Goal: Task Accomplishment & Management: Manage account settings

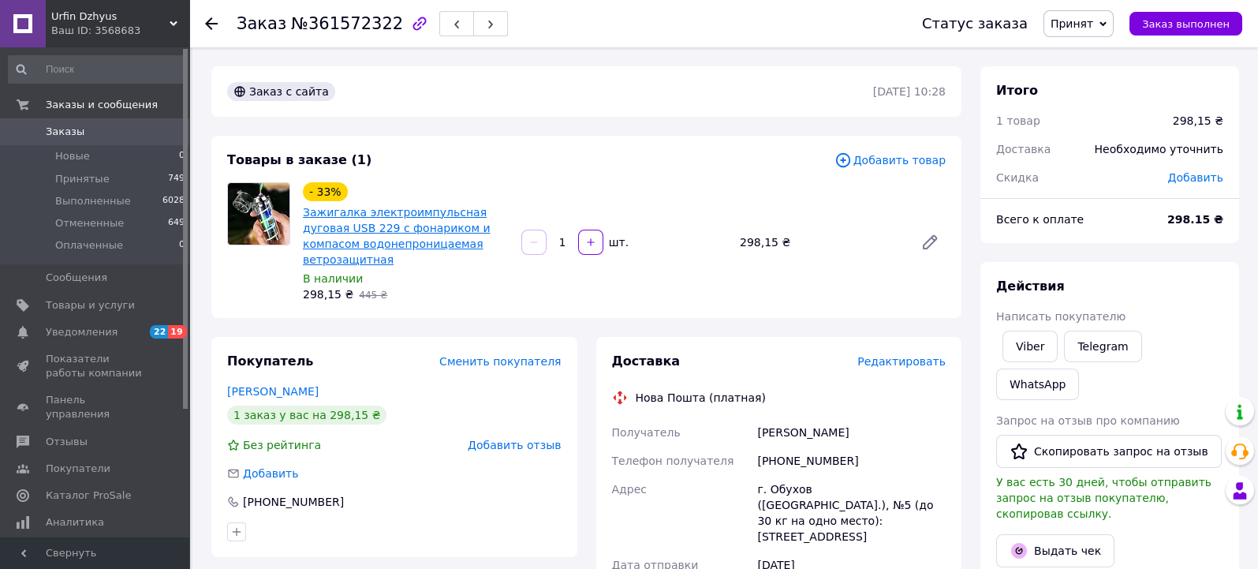
click at [349, 216] on link "Зажигалка электроимпульсная дуговая USB 229 с фонариком и компасом водонепрониц…" at bounding box center [396, 236] width 187 height 60
click at [70, 304] on span "Товары и услуги" at bounding box center [90, 305] width 89 height 14
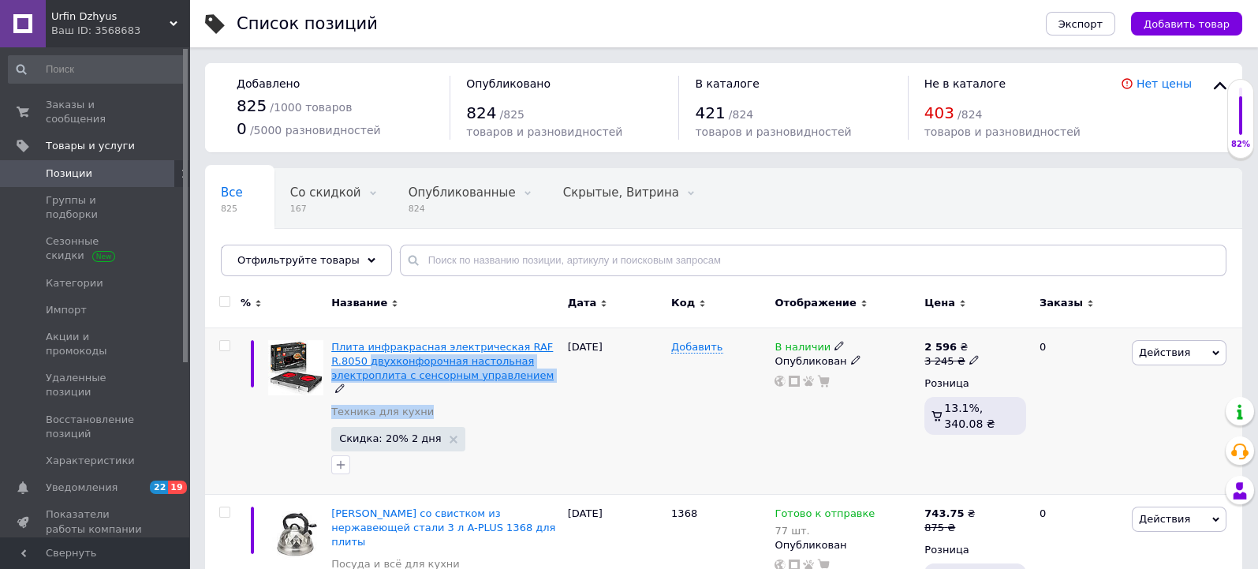
drag, startPoint x: 464, startPoint y: 384, endPoint x: 331, endPoint y: 359, distance: 135.6
click at [331, 359] on div "Плита инфракрасная электрическая RAF R.8050 двухконфорочная настольная электроп…" at bounding box center [445, 384] width 229 height 88
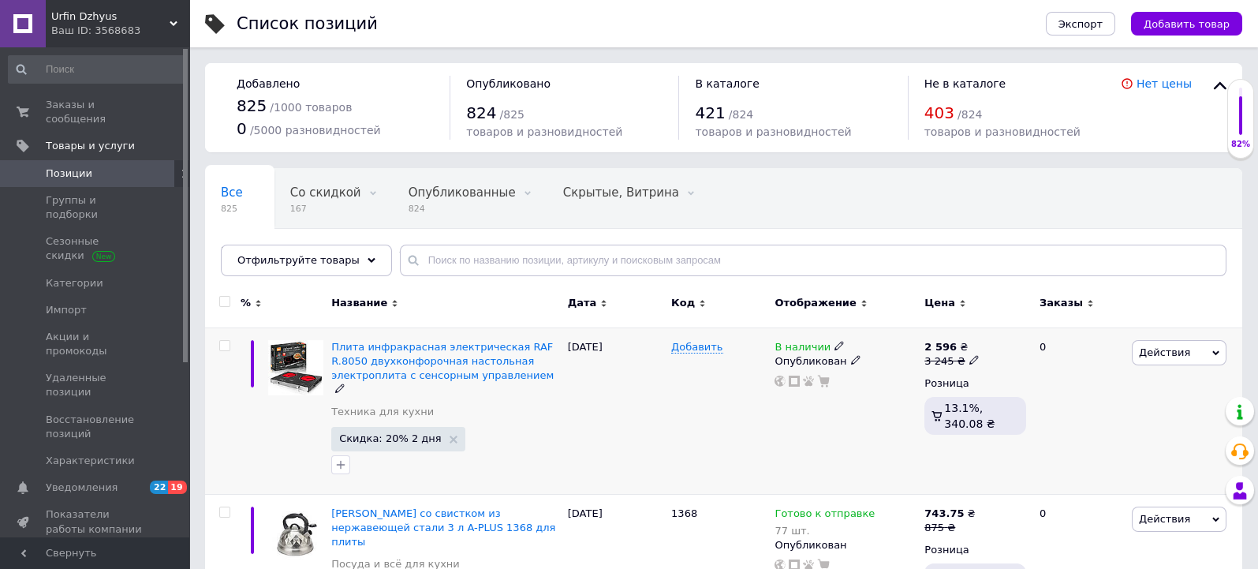
click at [495, 405] on div "Плита инфракрасная электрическая RAF R.8050 двухконфорочная настольная электроп…" at bounding box center [445, 384] width 229 height 88
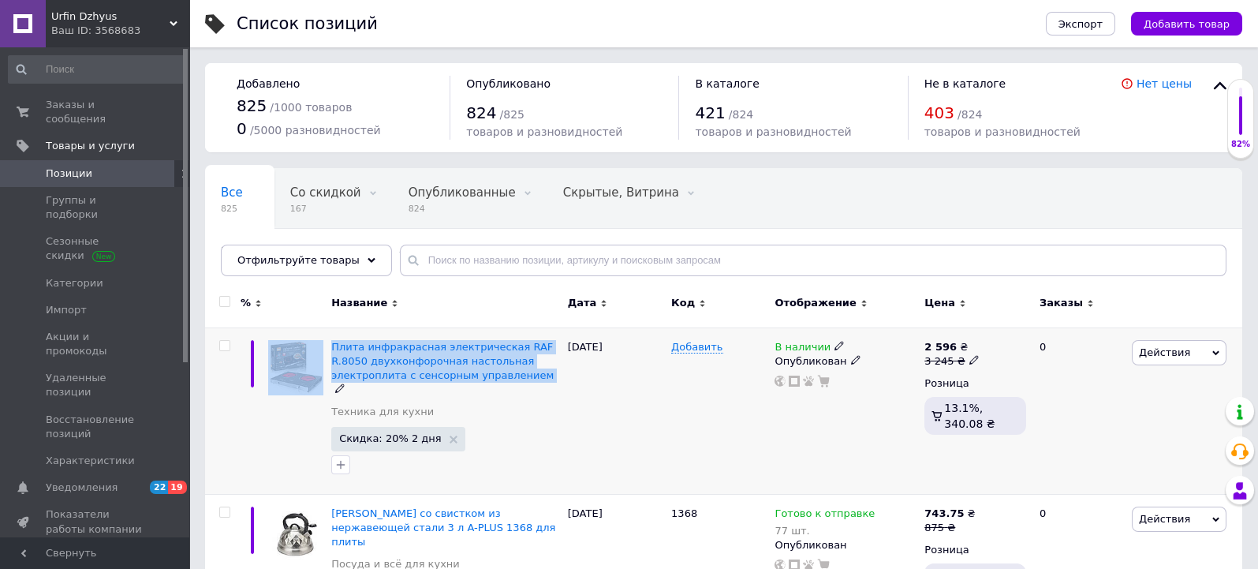
drag, startPoint x: 456, startPoint y: 380, endPoint x: 324, endPoint y: 354, distance: 134.2
click at [324, 354] on div "Плита инфракрасная электрическая RAF R.8050 двухконфорочная настольная электроп…" at bounding box center [723, 410] width 1037 height 166
copy div "Плита инфракрасная электрическая RAF R.8050 двухконфорочная настольная электроп…"
click at [411, 362] on span "Плита инфракрасная электрическая RAF R.8050 двухконфорочная настольная электроп…" at bounding box center [442, 361] width 222 height 40
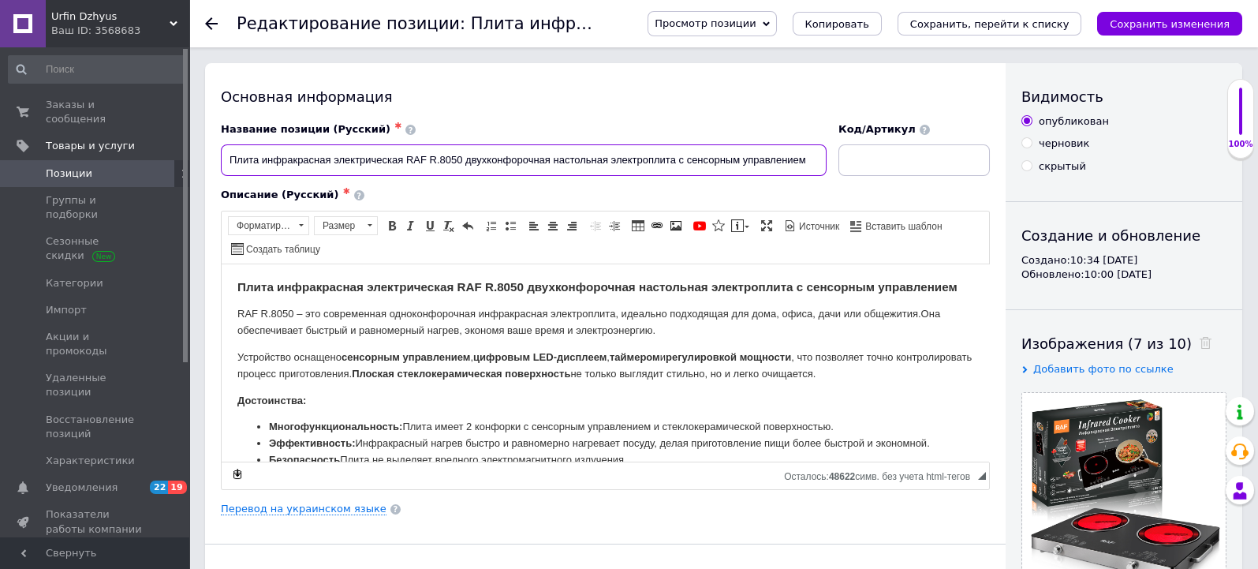
drag, startPoint x: 442, startPoint y: 158, endPoint x: 458, endPoint y: 156, distance: 15.9
click at [458, 156] on input "Плита инфракрасная электрическая RAF R.8050 двухконфорочная настольная электроп…" at bounding box center [524, 160] width 606 height 32
click at [472, 106] on div "Основная информация Название позиции (Русский) ✱ Плита инфракрасная электрическ…" at bounding box center [605, 503] width 800 height 880
drag, startPoint x: 460, startPoint y: 158, endPoint x: 438, endPoint y: 162, distance: 23.2
click at [438, 162] on input "Плита инфракрасная электрическая RAF R.8050 двухконфорочная настольная электроп…" at bounding box center [524, 160] width 606 height 32
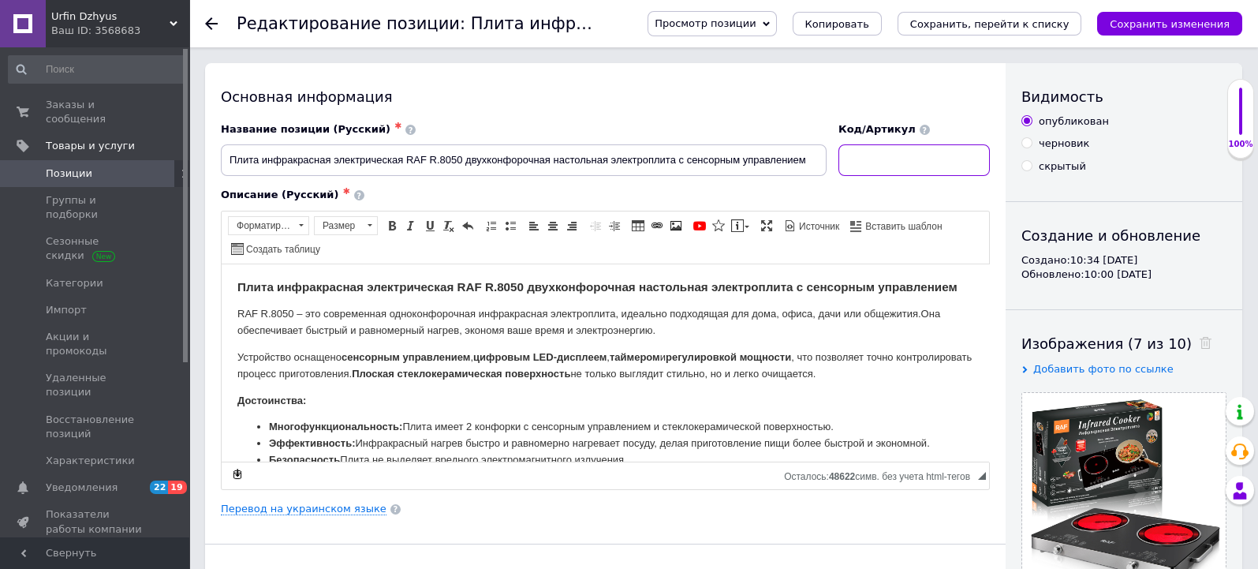
click at [874, 164] on input at bounding box center [913, 160] width 151 height 32
paste input "8050"
type input "8050"
click at [1045, 24] on icon "Сохранить, перейти к списку" at bounding box center [989, 24] width 159 height 12
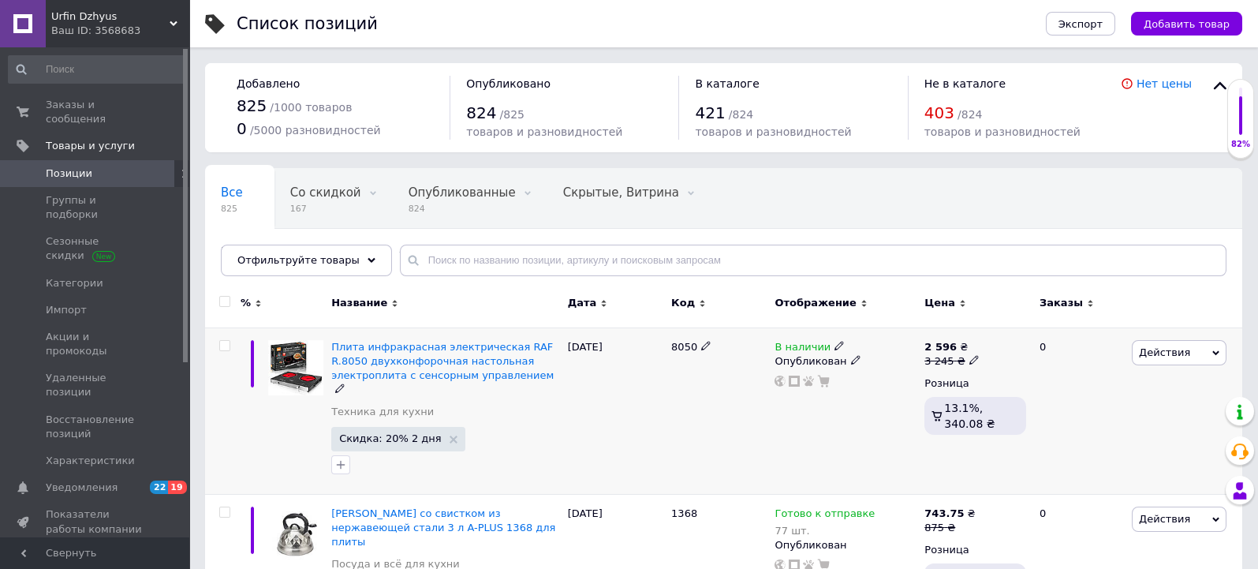
drag, startPoint x: 662, startPoint y: 343, endPoint x: 721, endPoint y: 352, distance: 59.8
click at [721, 352] on div "Плита инфракрасная электрическая RAF R.8050 двухконфорочная настольная электроп…" at bounding box center [723, 410] width 1037 height 166
copy div "8050"
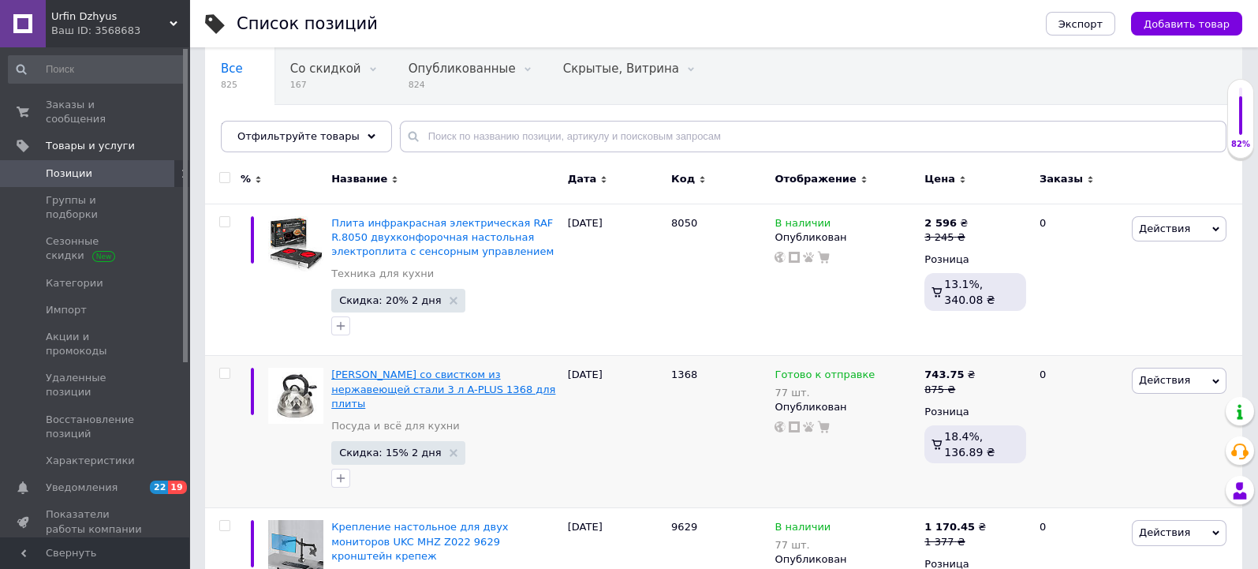
scroll to position [175, 0]
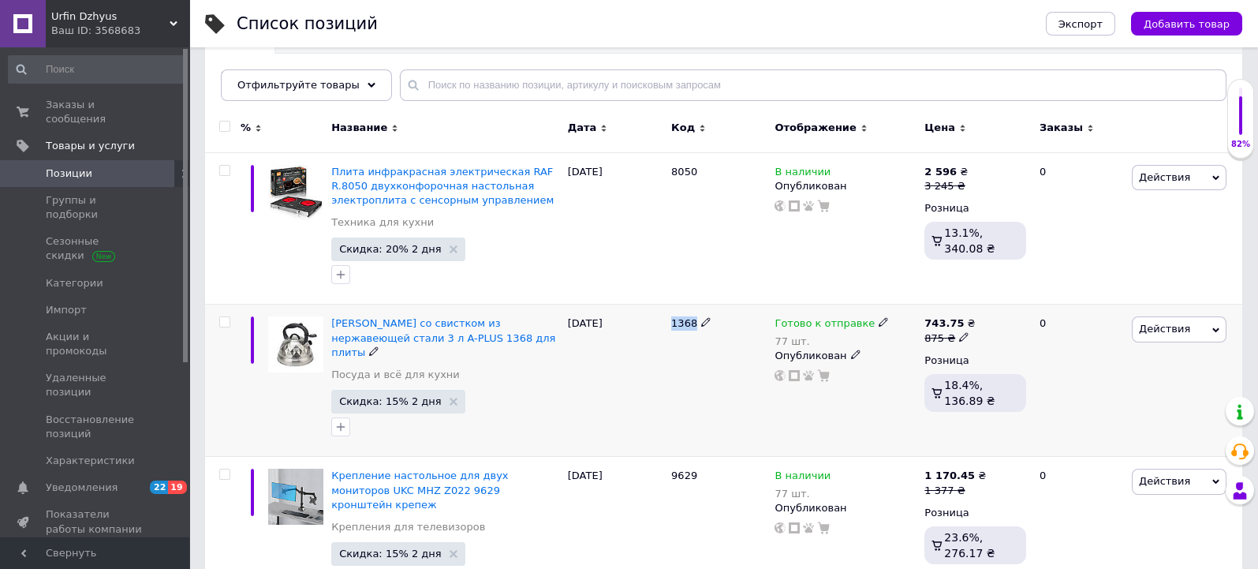
drag, startPoint x: 667, startPoint y: 316, endPoint x: 704, endPoint y: 319, distance: 37.2
click at [704, 319] on div "1368" at bounding box center [718, 380] width 103 height 152
copy div "1368"
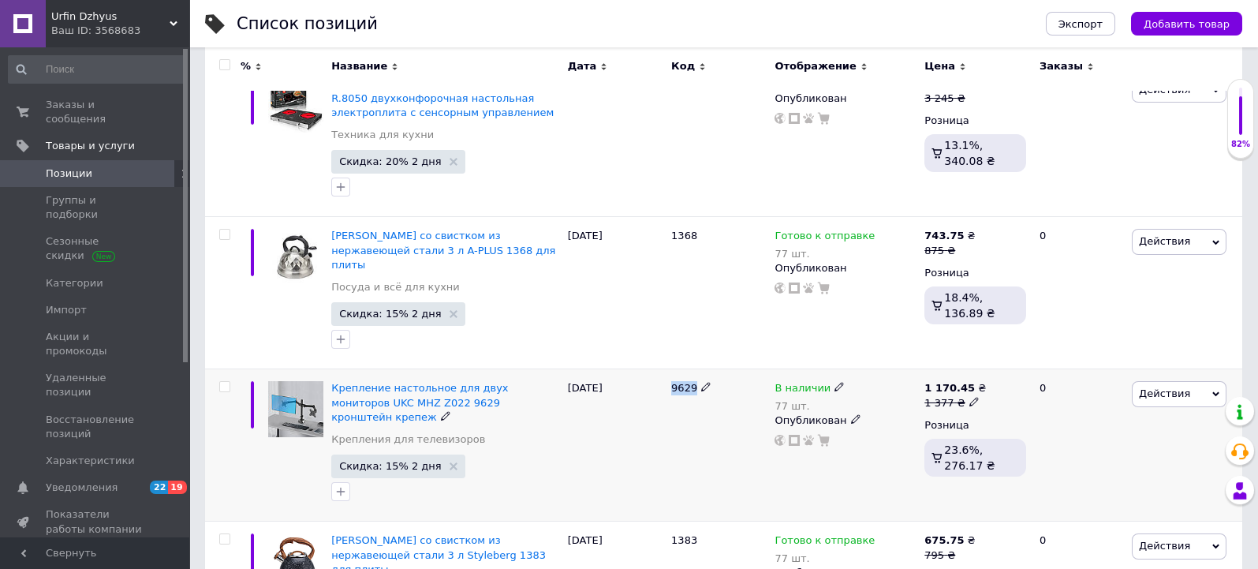
drag, startPoint x: 667, startPoint y: 374, endPoint x: 717, endPoint y: 369, distance: 49.9
click at [717, 369] on div "9629" at bounding box center [718, 445] width 103 height 152
copy div "9629"
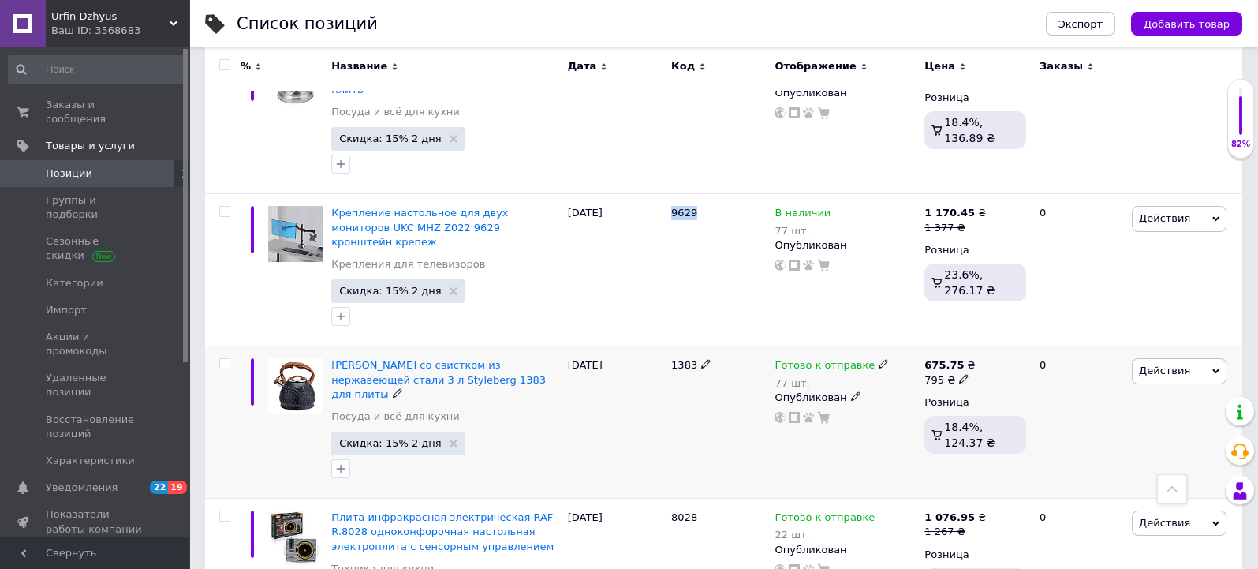
drag, startPoint x: 665, startPoint y: 336, endPoint x: 704, endPoint y: 334, distance: 39.5
click at [704, 346] on div "Чайник со свистком из нержавеющей стали 3 л Styleberg 1383 для плиты Посуда и в…" at bounding box center [723, 422] width 1037 height 152
copy div "1383"
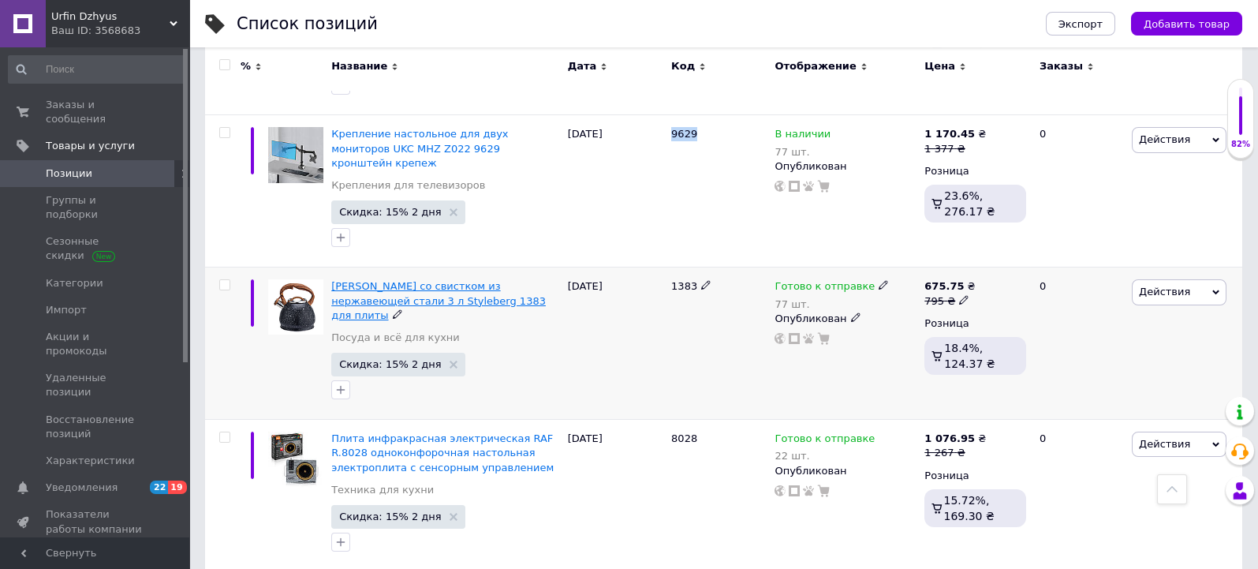
scroll to position [613, 0]
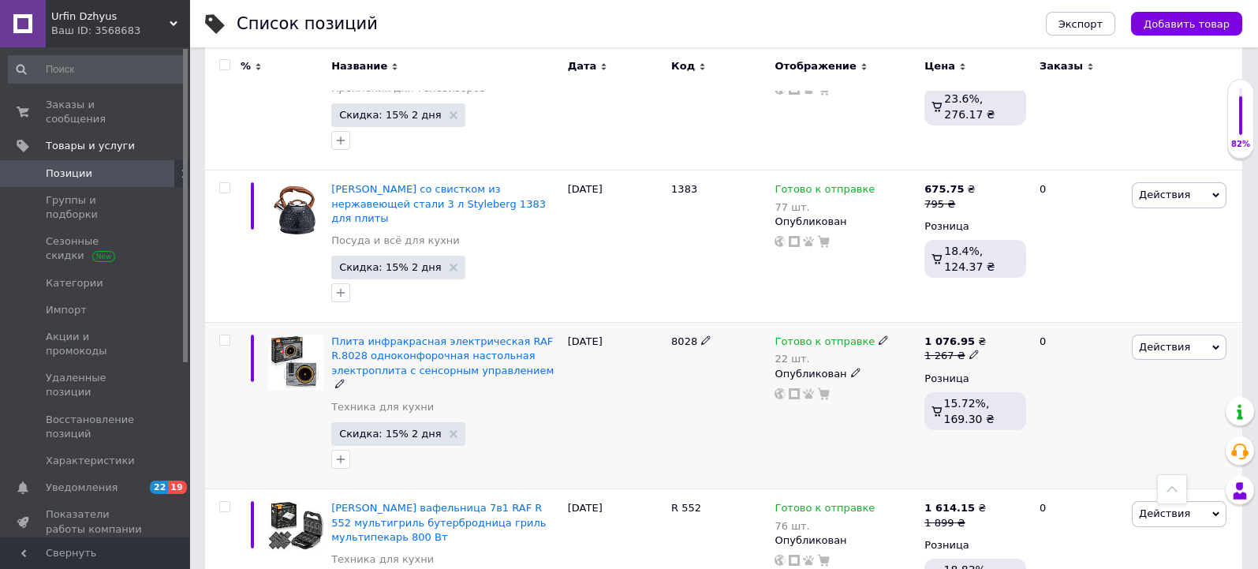
drag, startPoint x: 657, startPoint y: 302, endPoint x: 713, endPoint y: 293, distance: 56.7
click at [713, 323] on div "Плита инфракрасная электрическая RAF R.8028 одноконфорочная настольная электроп…" at bounding box center [723, 406] width 1037 height 166
copy div "8028"
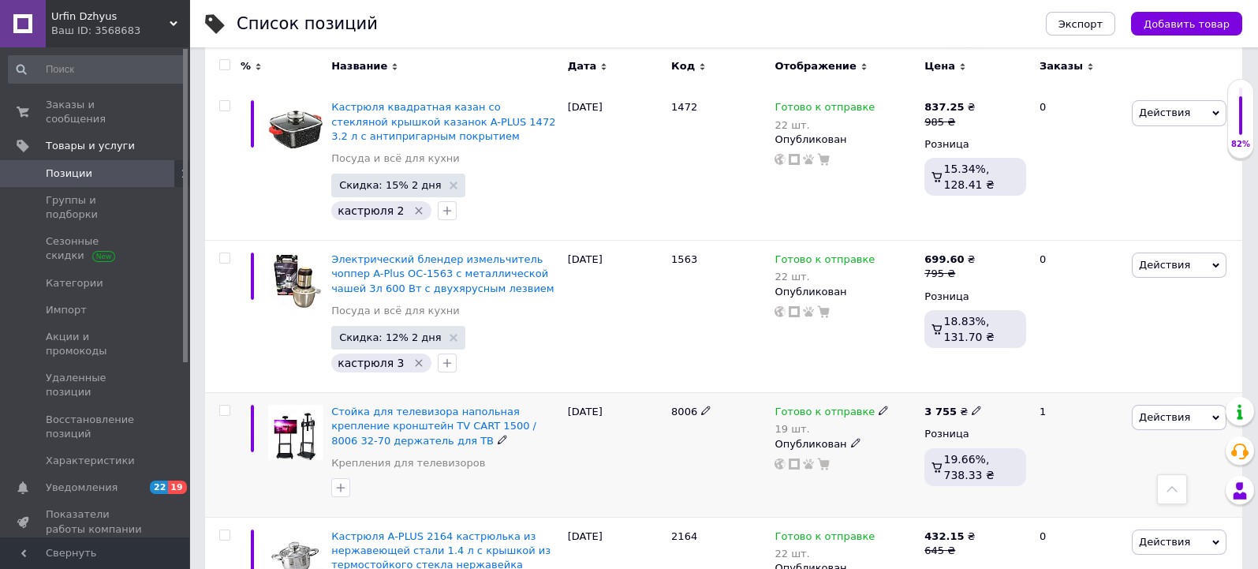
scroll to position [1840, 0]
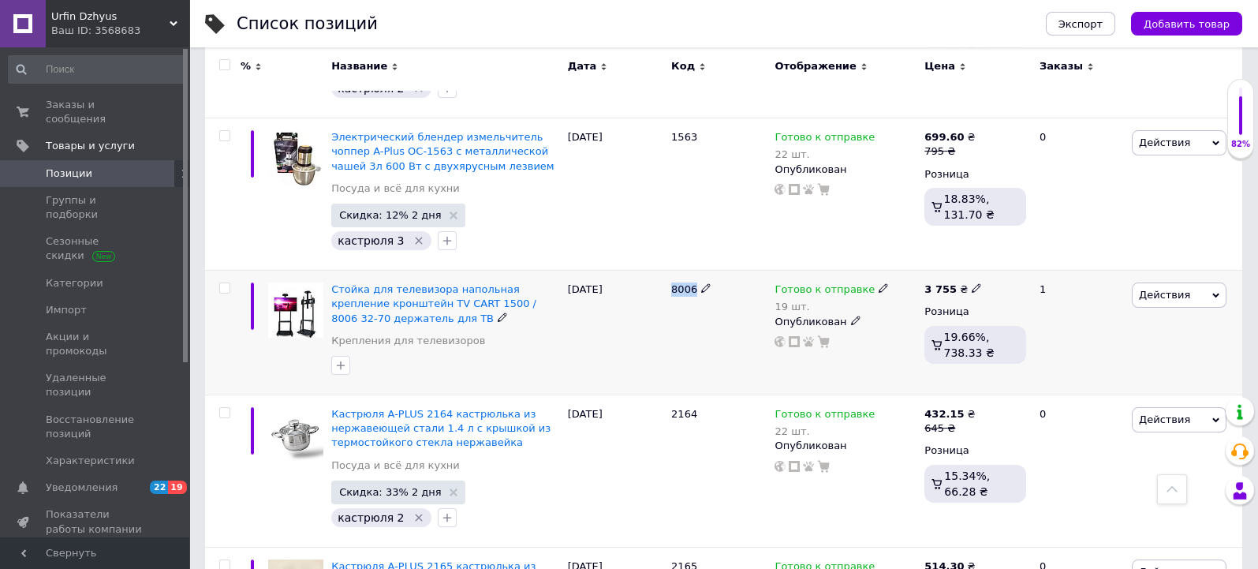
drag, startPoint x: 671, startPoint y: 232, endPoint x: 701, endPoint y: 232, distance: 30.0
click at [701, 282] on div "8006" at bounding box center [718, 289] width 95 height 14
copy div "8006"
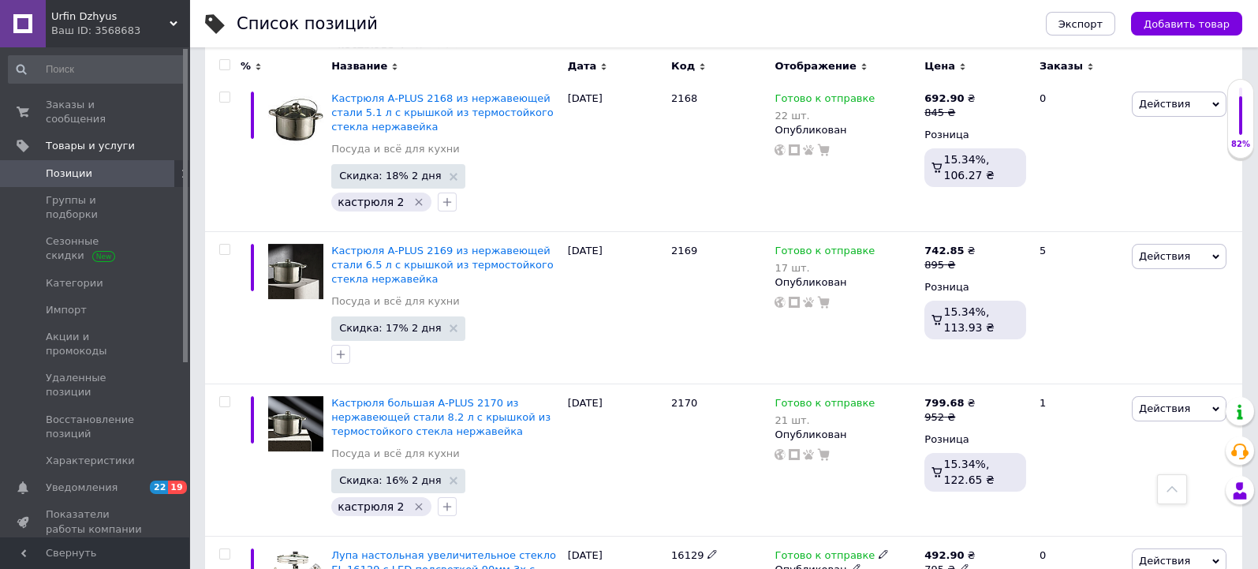
scroll to position [2453, 0]
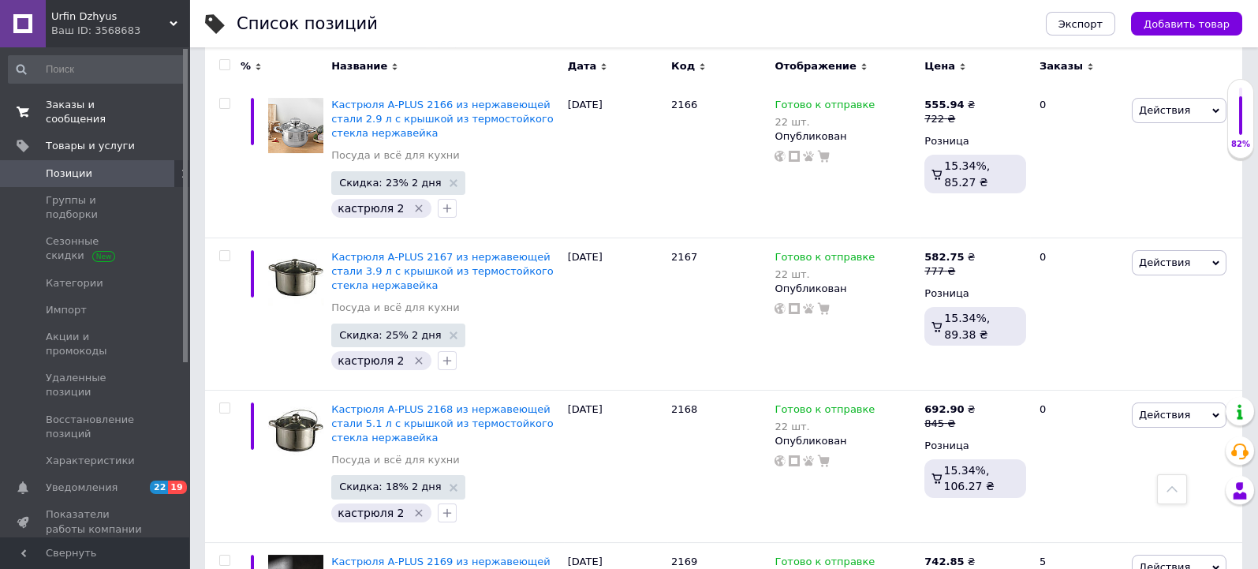
click at [91, 98] on span "Заказы и сообщения" at bounding box center [96, 112] width 100 height 28
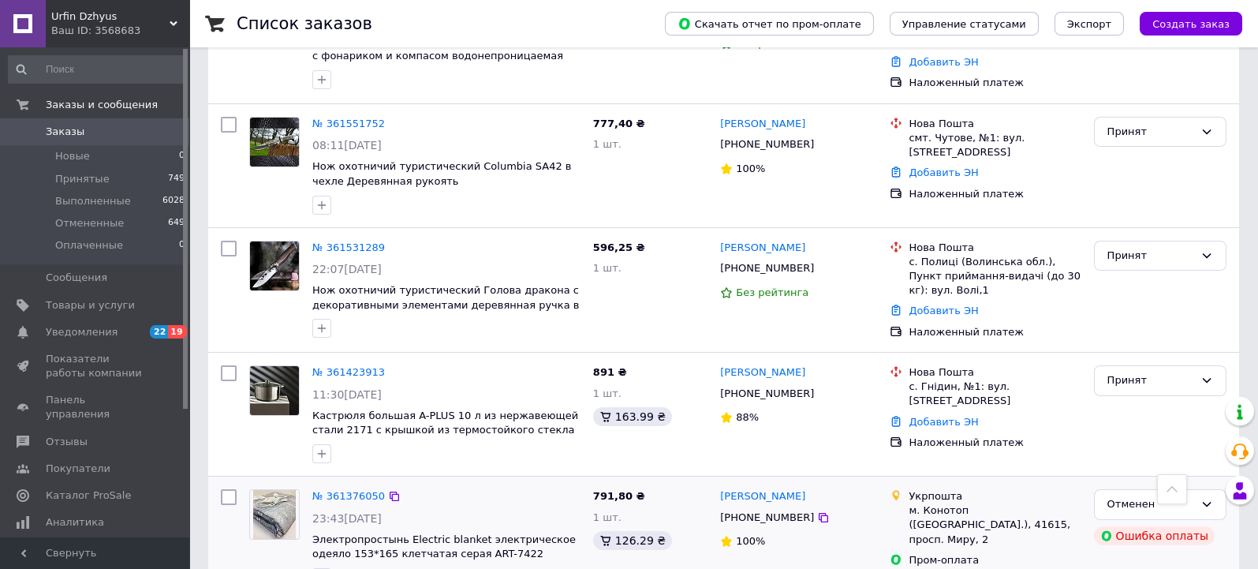
scroll to position [263, 0]
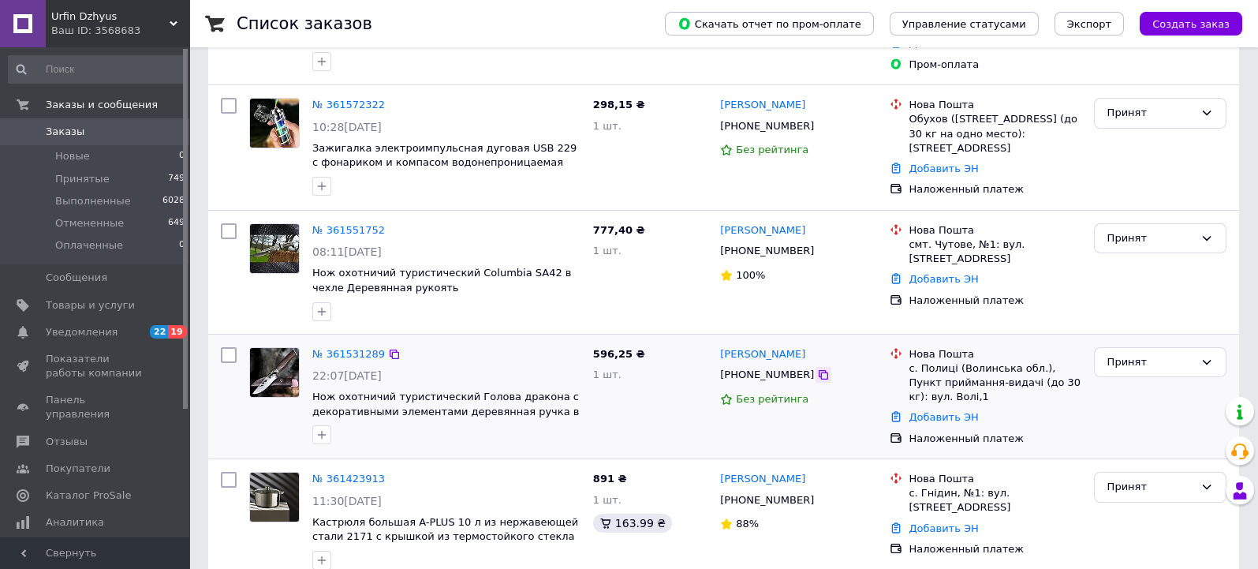
click at [817, 373] on icon at bounding box center [823, 374] width 13 height 13
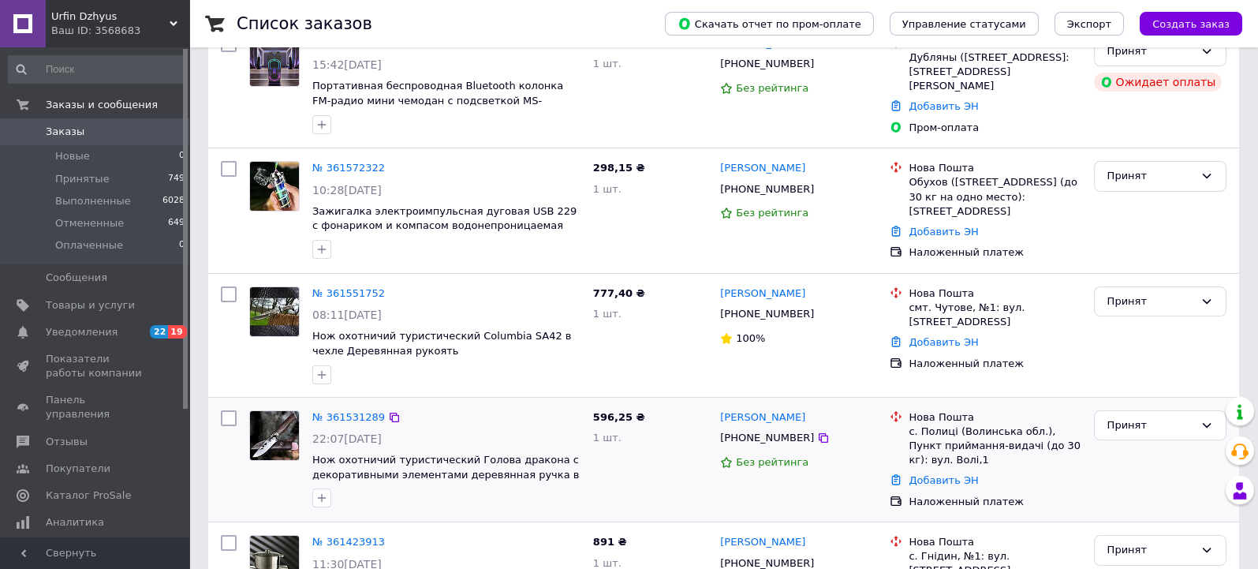
scroll to position [175, 0]
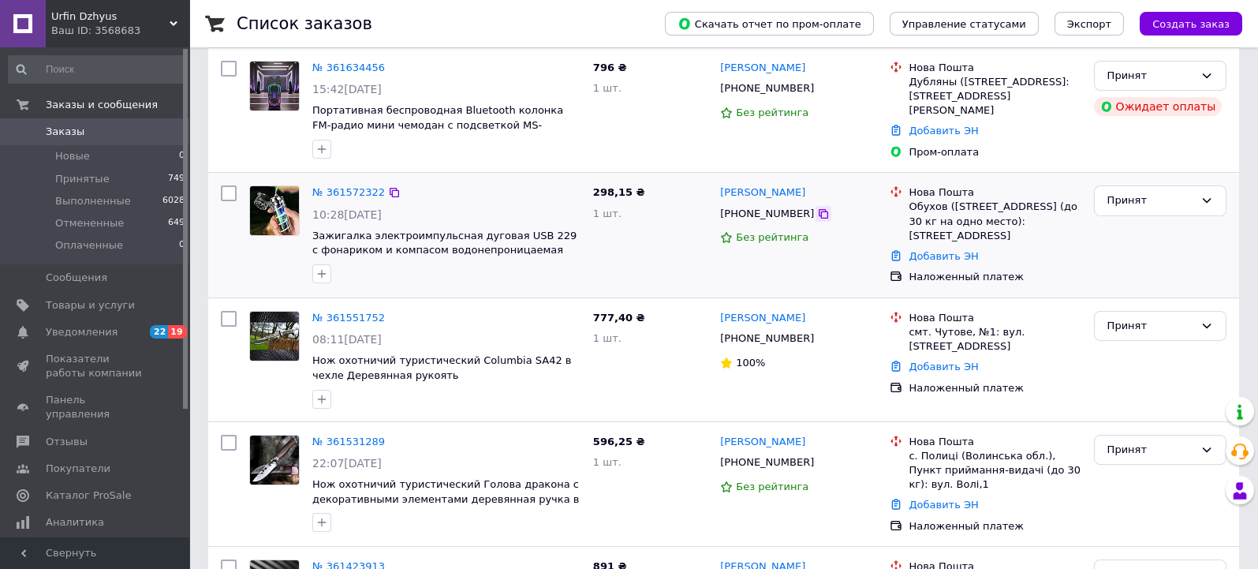
click at [817, 214] on icon at bounding box center [823, 213] width 13 height 13
drag, startPoint x: 811, startPoint y: 191, endPoint x: 714, endPoint y: 192, distance: 97.0
click at [714, 192] on div "[PERSON_NAME] [PHONE_NUMBER] Без рейтинга" at bounding box center [799, 235] width 170 height 112
copy link "[PERSON_NAME]"
drag, startPoint x: 905, startPoint y: 206, endPoint x: 934, endPoint y: 208, distance: 28.5
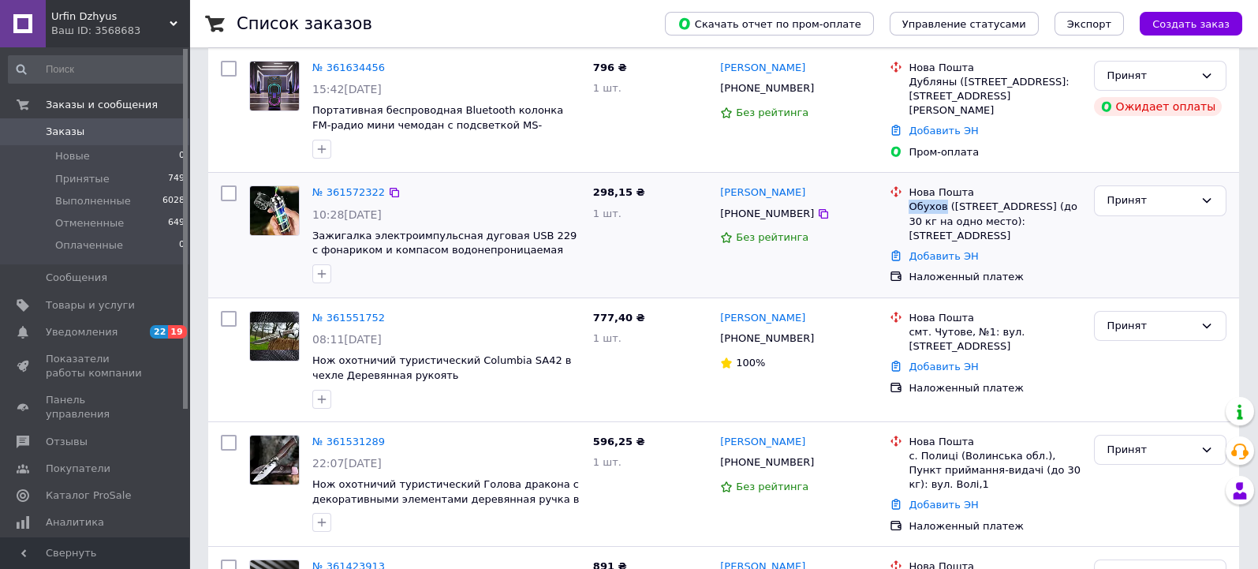
click at [941, 207] on div "Нова Пошта Обухов ([STREET_ADDRESS] (до 30 кг на одно место): [STREET_ADDRESS]" at bounding box center [994, 214] width 178 height 58
copy div "Обухов"
click at [931, 250] on link "Добавить ЭН" at bounding box center [942, 256] width 69 height 12
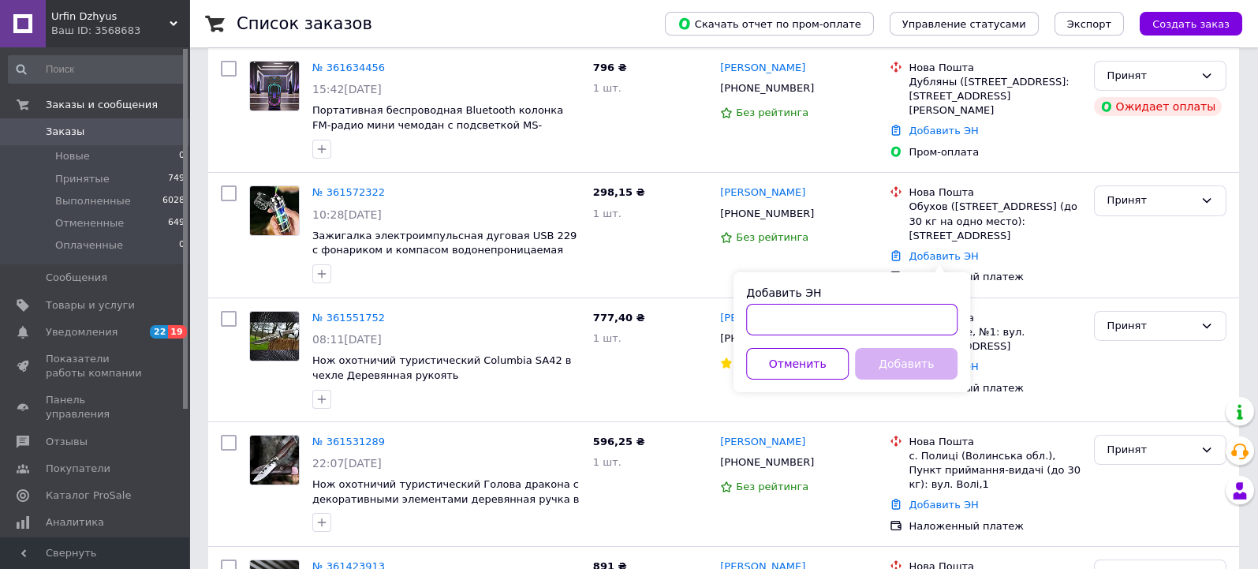
click at [770, 315] on input "Добавить ЭН" at bounding box center [851, 320] width 211 height 32
paste input "20451247451477"
type input "20451247451477"
click at [905, 360] on button "Добавить" at bounding box center [906, 364] width 103 height 32
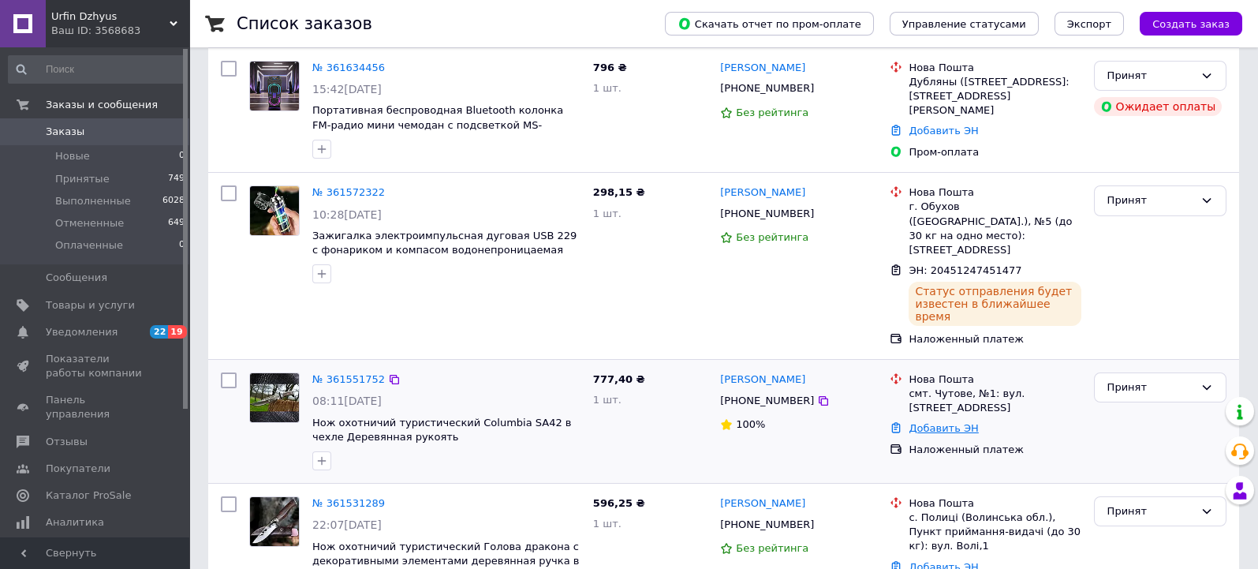
click at [917, 422] on link "Добавить ЭН" at bounding box center [942, 428] width 69 height 12
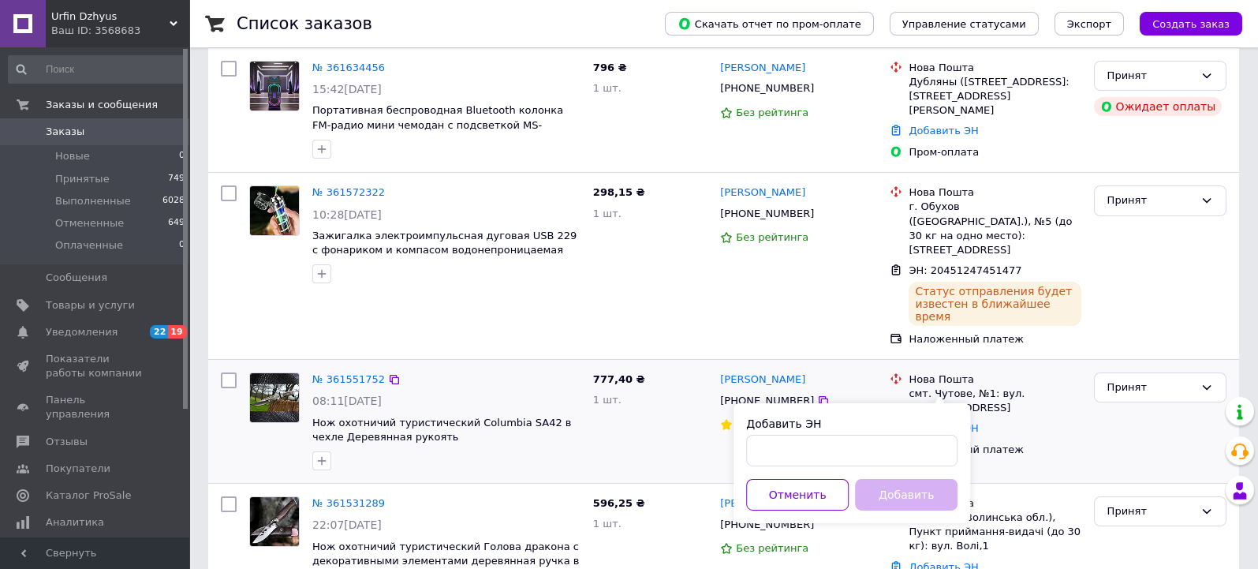
drag, startPoint x: 643, startPoint y: 417, endPoint x: 667, endPoint y: 416, distance: 23.7
click at [644, 417] on div "777,40 ₴ 1 шт." at bounding box center [650, 421] width 127 height 110
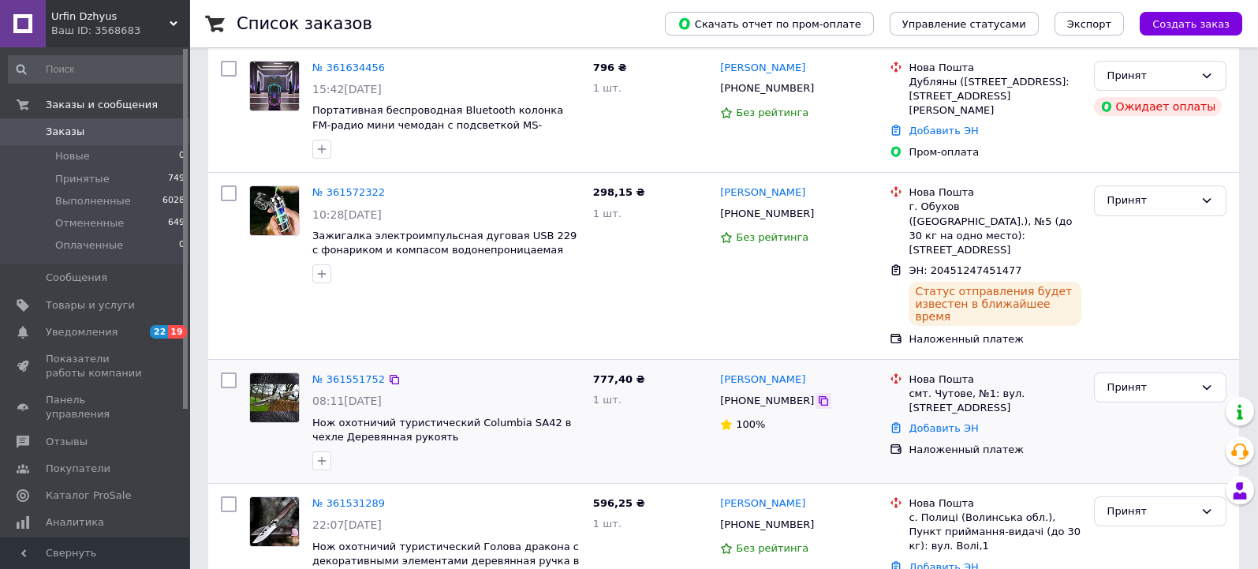
click at [818, 396] on icon at bounding box center [822, 400] width 9 height 9
drag, startPoint x: 812, startPoint y: 348, endPoint x: 727, endPoint y: 345, distance: 85.2
click at [727, 371] on div "[PERSON_NAME]" at bounding box center [798, 380] width 160 height 18
copy link "[PERSON_NAME]"
drag, startPoint x: 930, startPoint y: 363, endPoint x: 966, endPoint y: 364, distance: 36.3
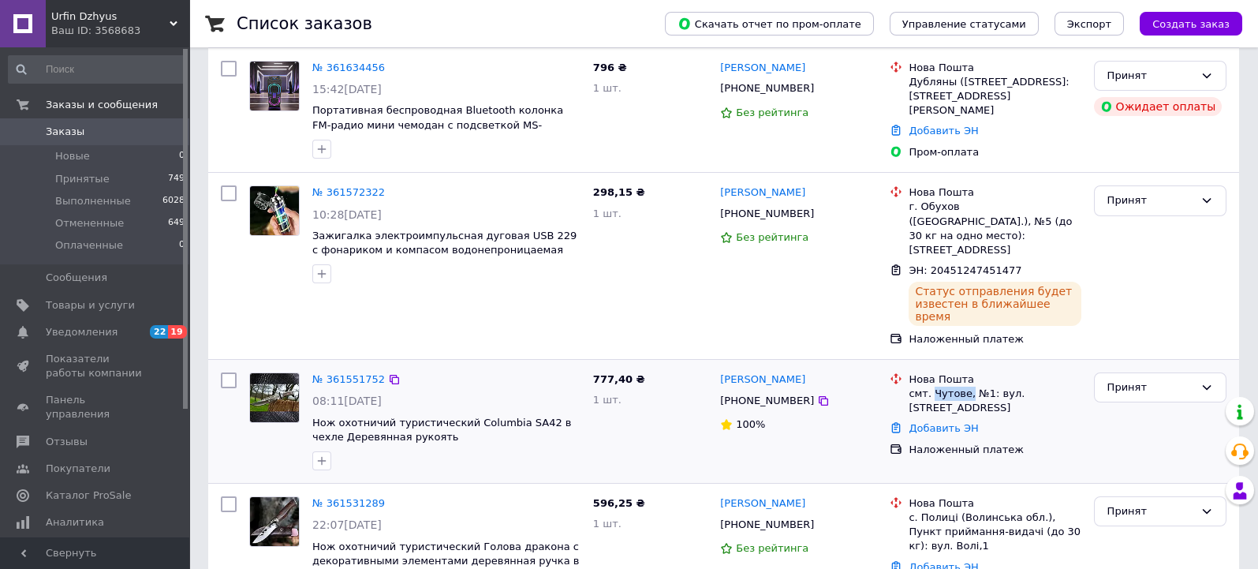
click at [966, 386] on div "смт. Чутове, №1: вул. [STREET_ADDRESS]" at bounding box center [994, 400] width 172 height 28
click at [926, 422] on link "Добавить ЭН" at bounding box center [942, 428] width 69 height 12
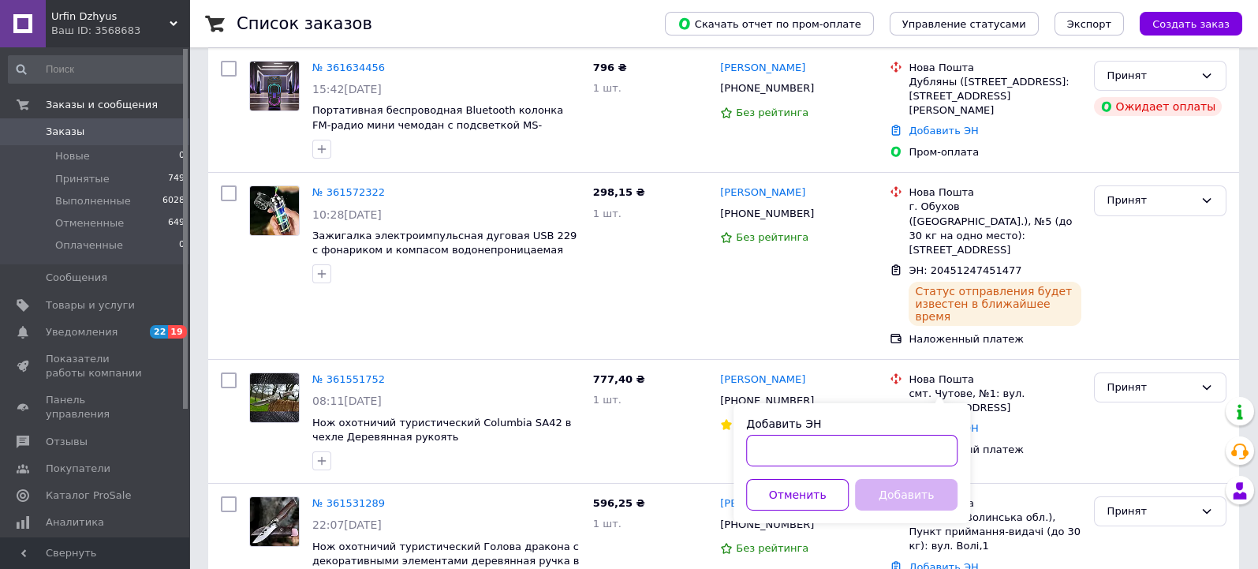
click at [782, 447] on input "Добавить ЭН" at bounding box center [851, 450] width 211 height 32
paste input "[PERSON_NAME]"
type input "О"
drag, startPoint x: 927, startPoint y: 363, endPoint x: 974, endPoint y: 369, distance: 46.9
click at [974, 386] on div "смт. Чутове, №1: вул. [STREET_ADDRESS]" at bounding box center [994, 400] width 172 height 28
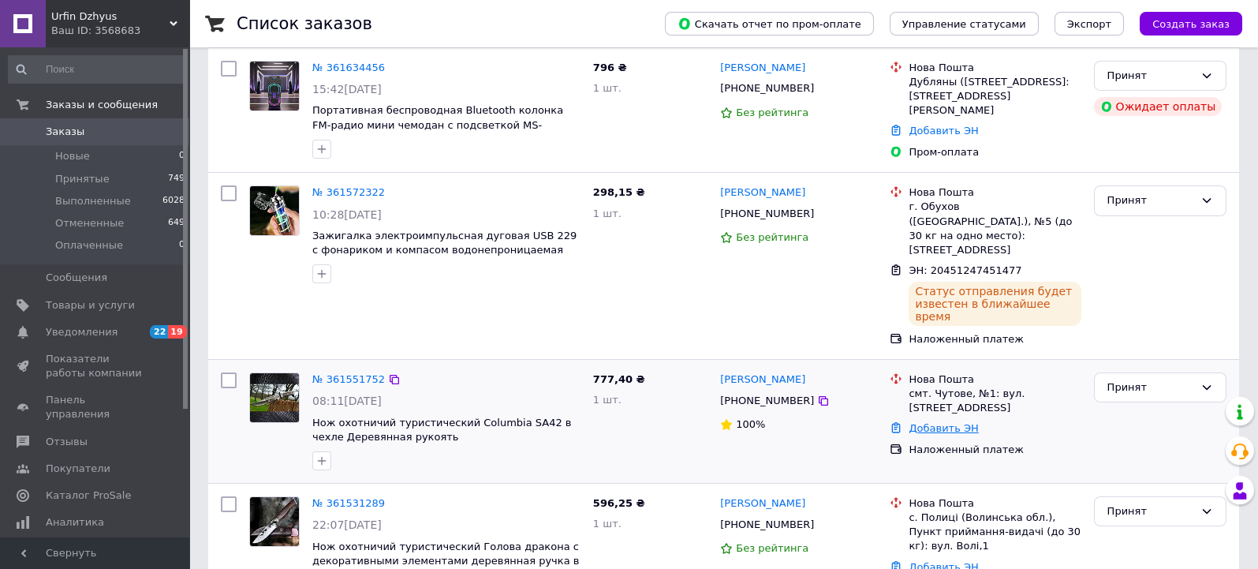
click at [942, 422] on link "Добавить ЭН" at bounding box center [942, 428] width 69 height 12
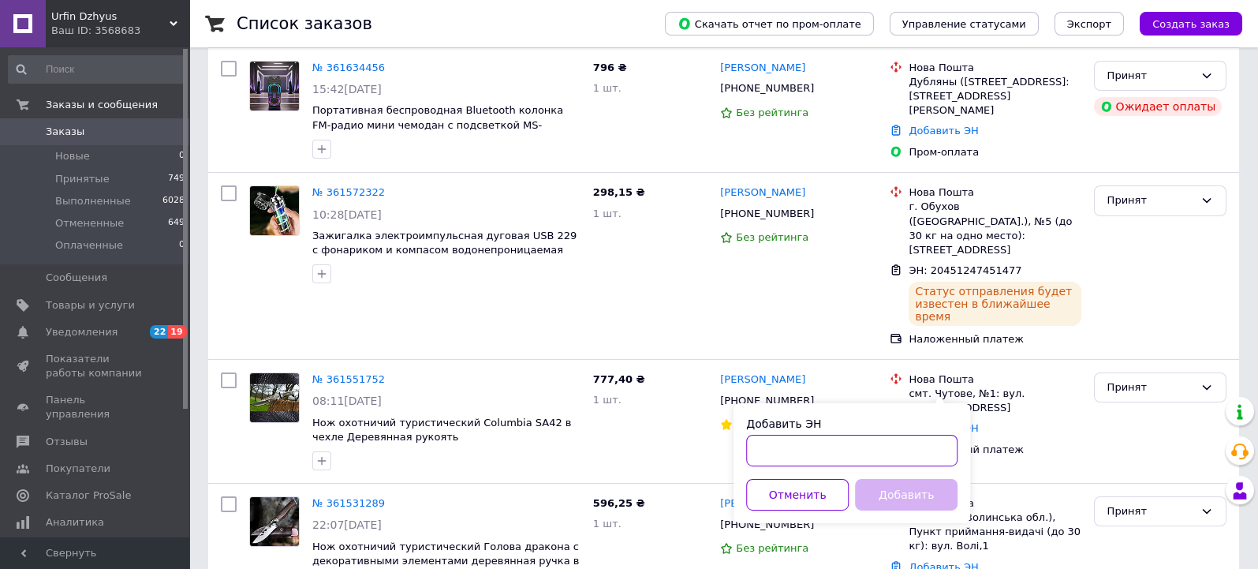
click at [770, 455] on input "Добавить ЭН" at bounding box center [851, 450] width 211 height 32
paste input "20451247452817"
type input "20451247452817"
click at [900, 494] on button "Добавить" at bounding box center [906, 495] width 103 height 32
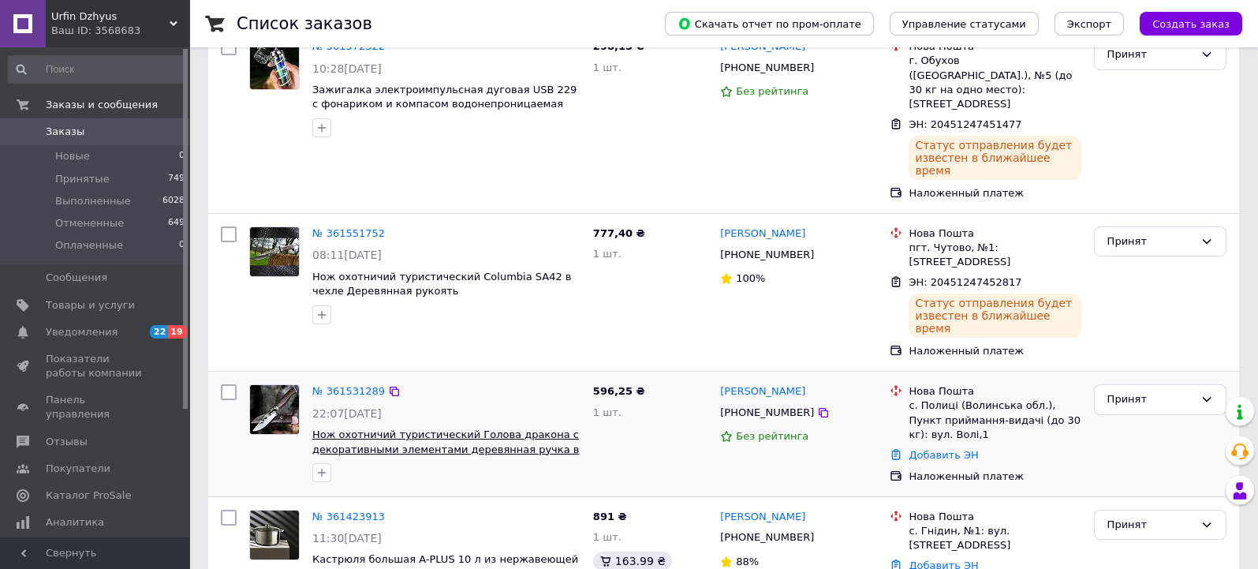
scroll to position [350, 0]
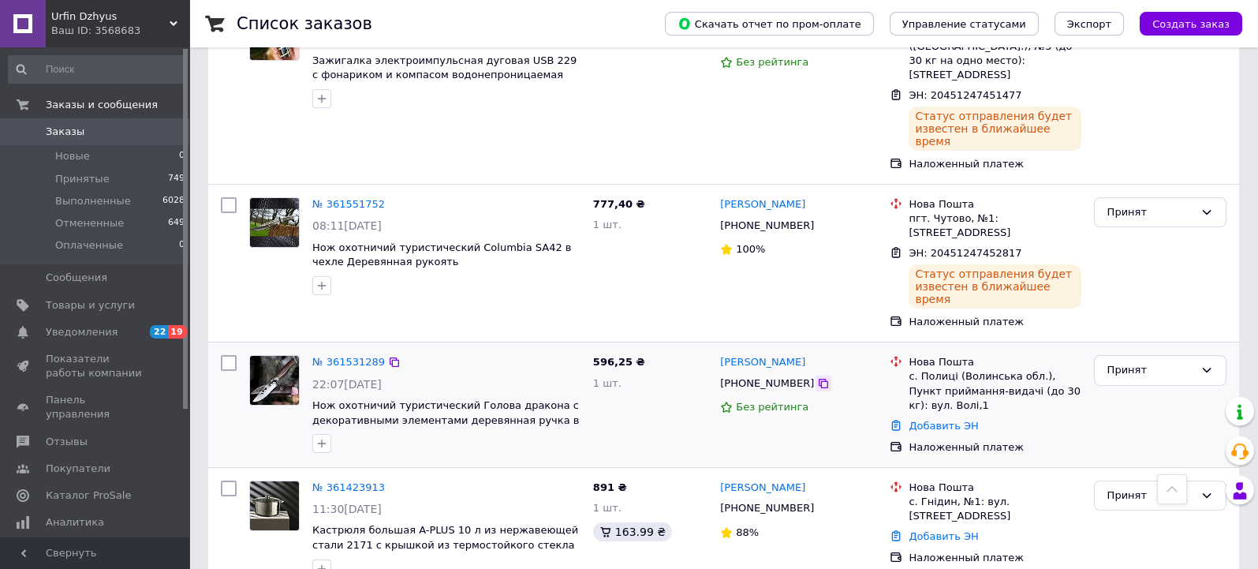
click at [818, 378] on icon at bounding box center [822, 382] width 9 height 9
drag, startPoint x: 809, startPoint y: 308, endPoint x: 717, endPoint y: 301, distance: 92.5
click at [715, 349] on div "[PERSON_NAME] [PHONE_NUMBER] Без рейтинга" at bounding box center [799, 405] width 170 height 112
drag, startPoint x: 919, startPoint y: 317, endPoint x: 951, endPoint y: 320, distance: 32.5
click at [951, 369] on div "с. Полиці (Волинська обл.), Пункт приймання-видачі (до 30 кг): вул. Волі,1" at bounding box center [994, 390] width 172 height 43
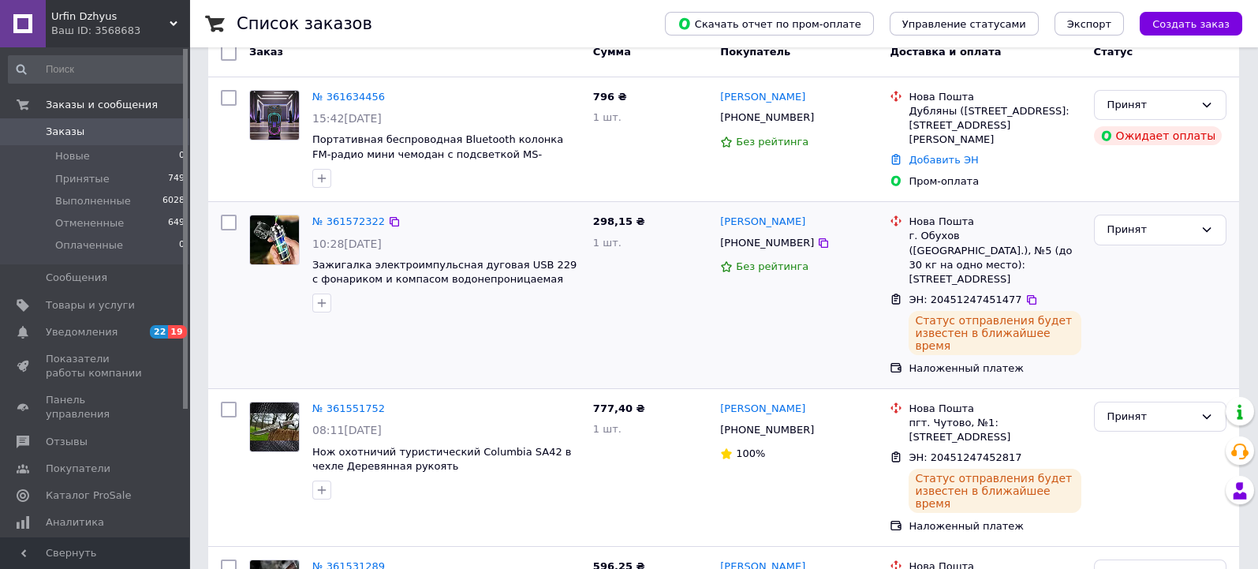
scroll to position [175, 0]
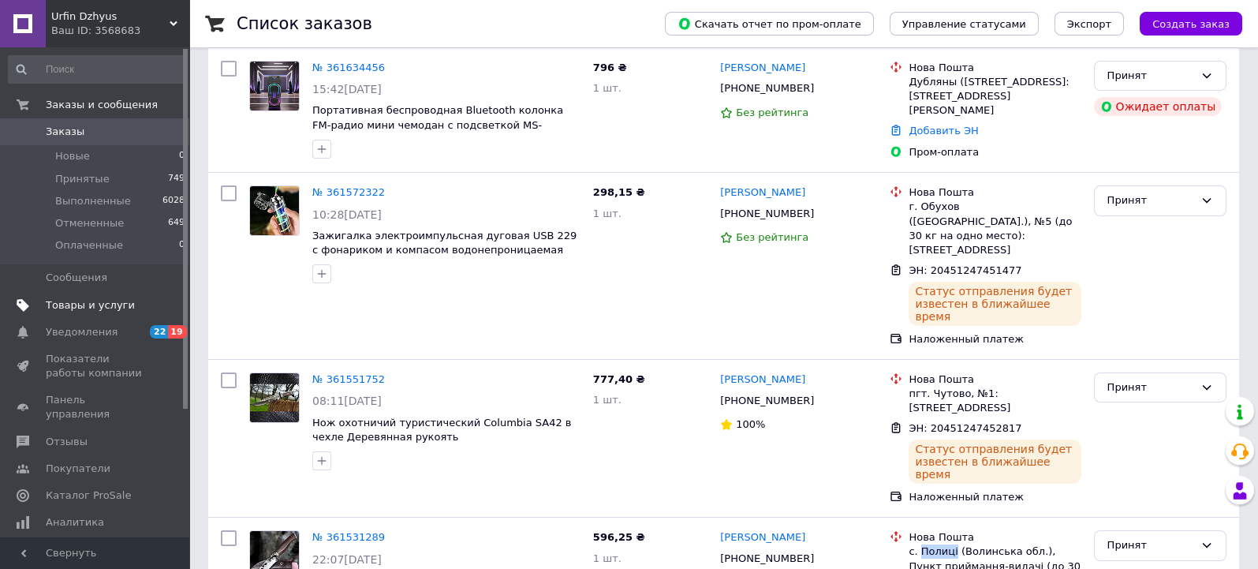
click at [81, 301] on span "Товары и услуги" at bounding box center [90, 305] width 89 height 14
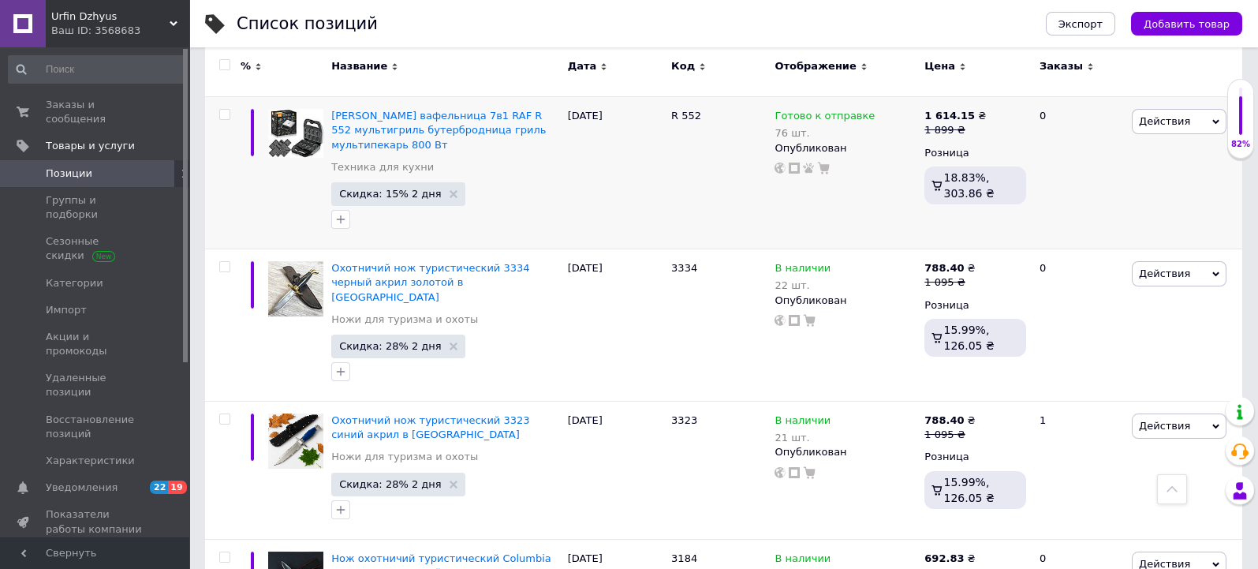
scroll to position [876, 0]
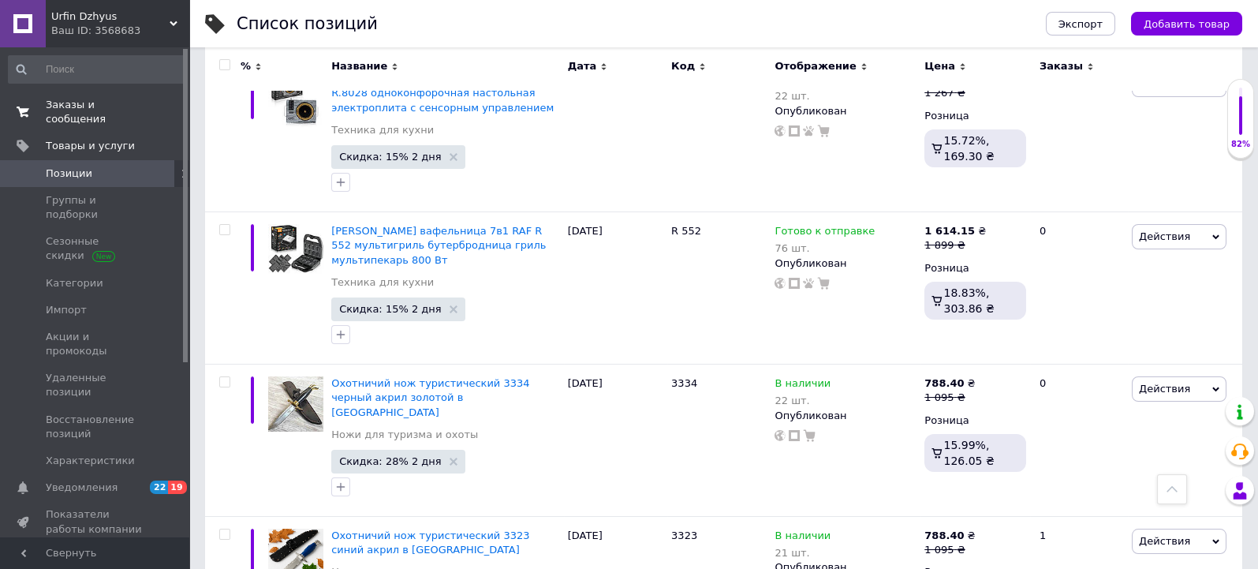
click at [70, 102] on span "Заказы и сообщения" at bounding box center [96, 112] width 100 height 28
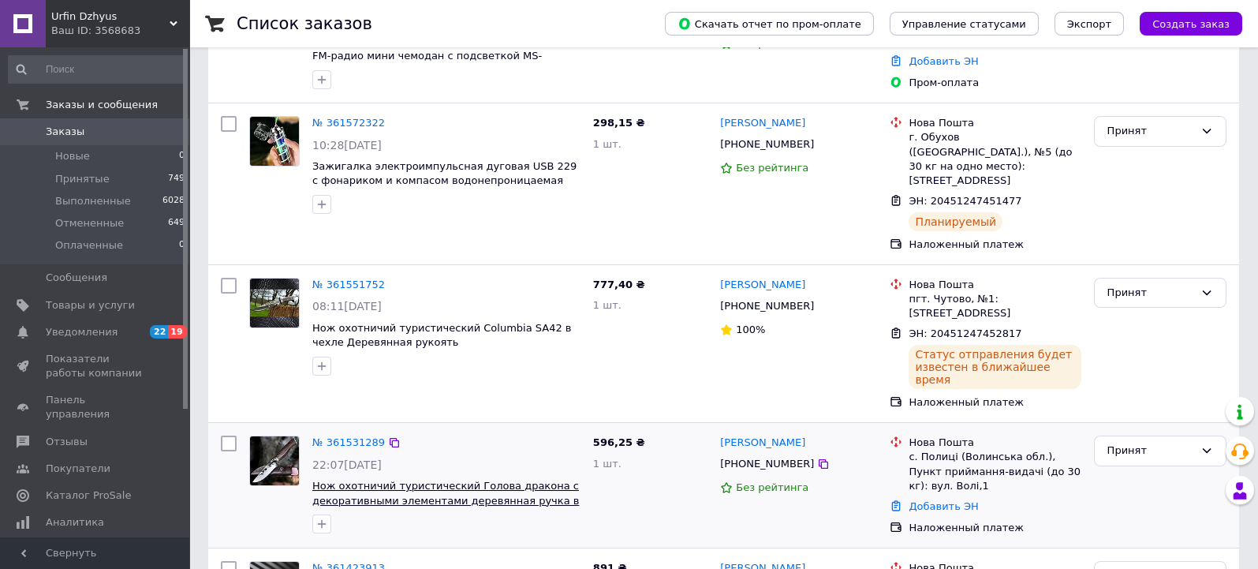
scroll to position [263, 0]
